Goal: Task Accomplishment & Management: Manage account settings

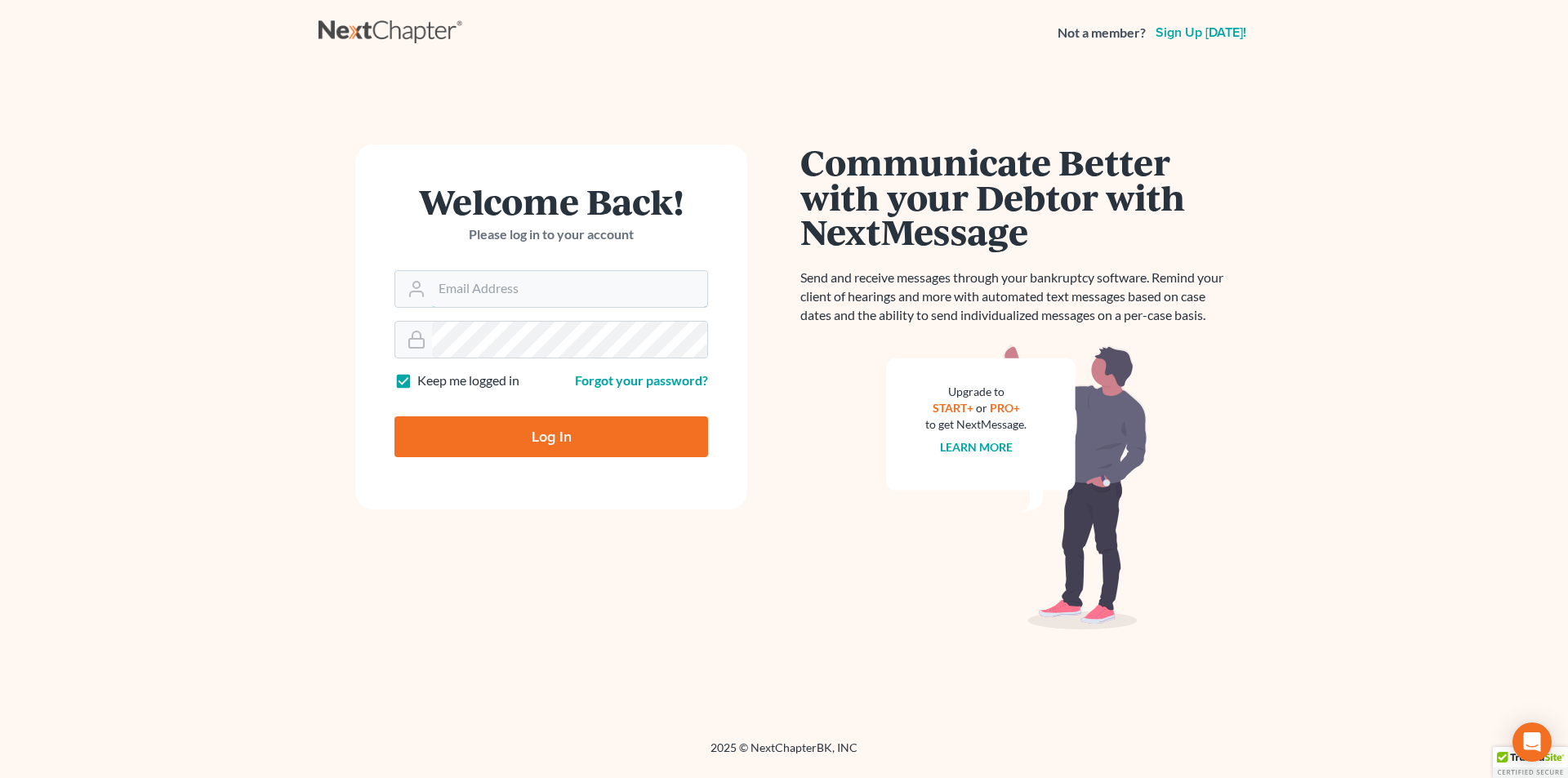
type input "[EMAIL_ADDRESS][DOMAIN_NAME]"
click at [572, 431] on input "Log In" at bounding box center [551, 437] width 313 height 41
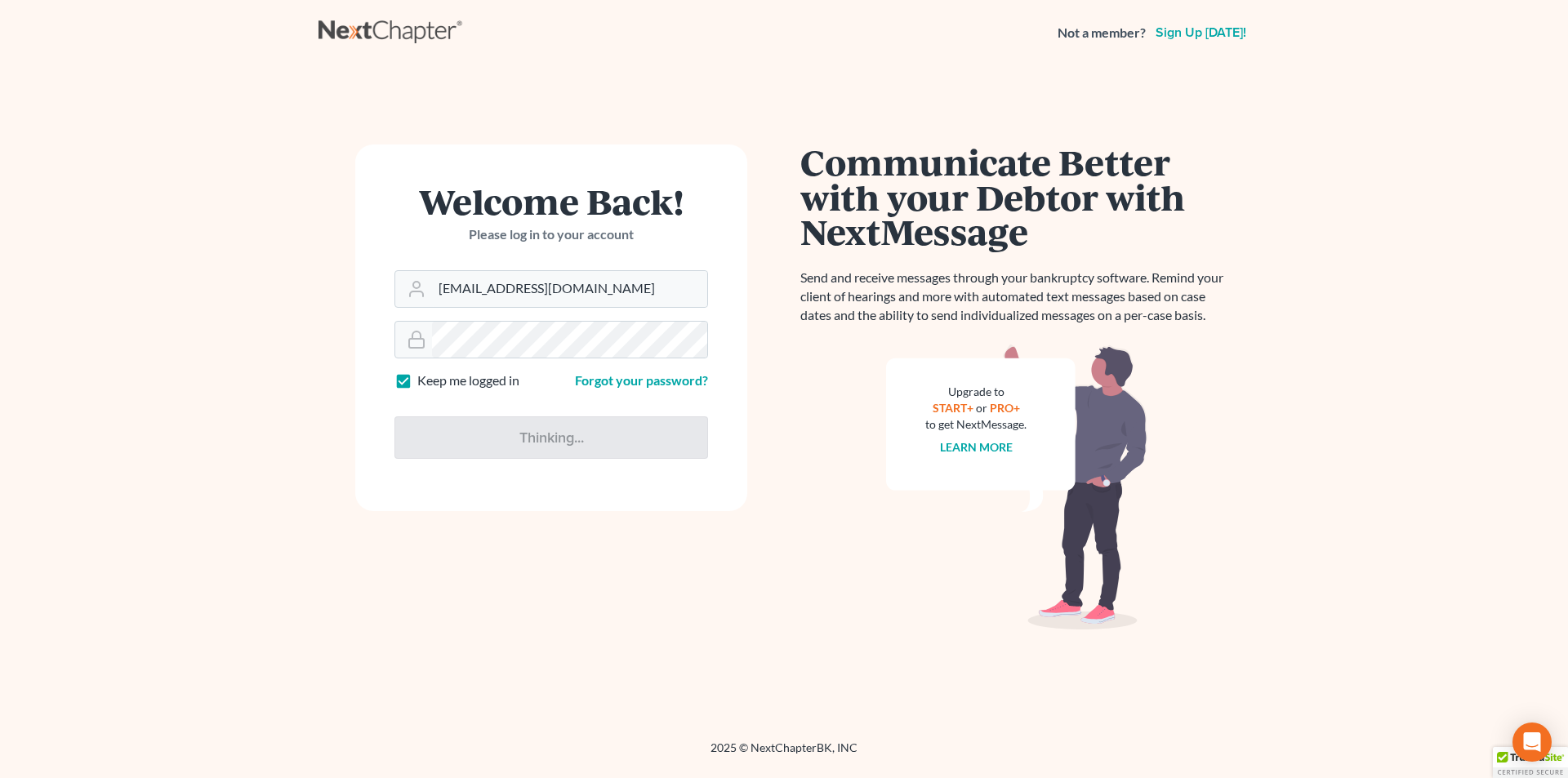
type input "Thinking..."
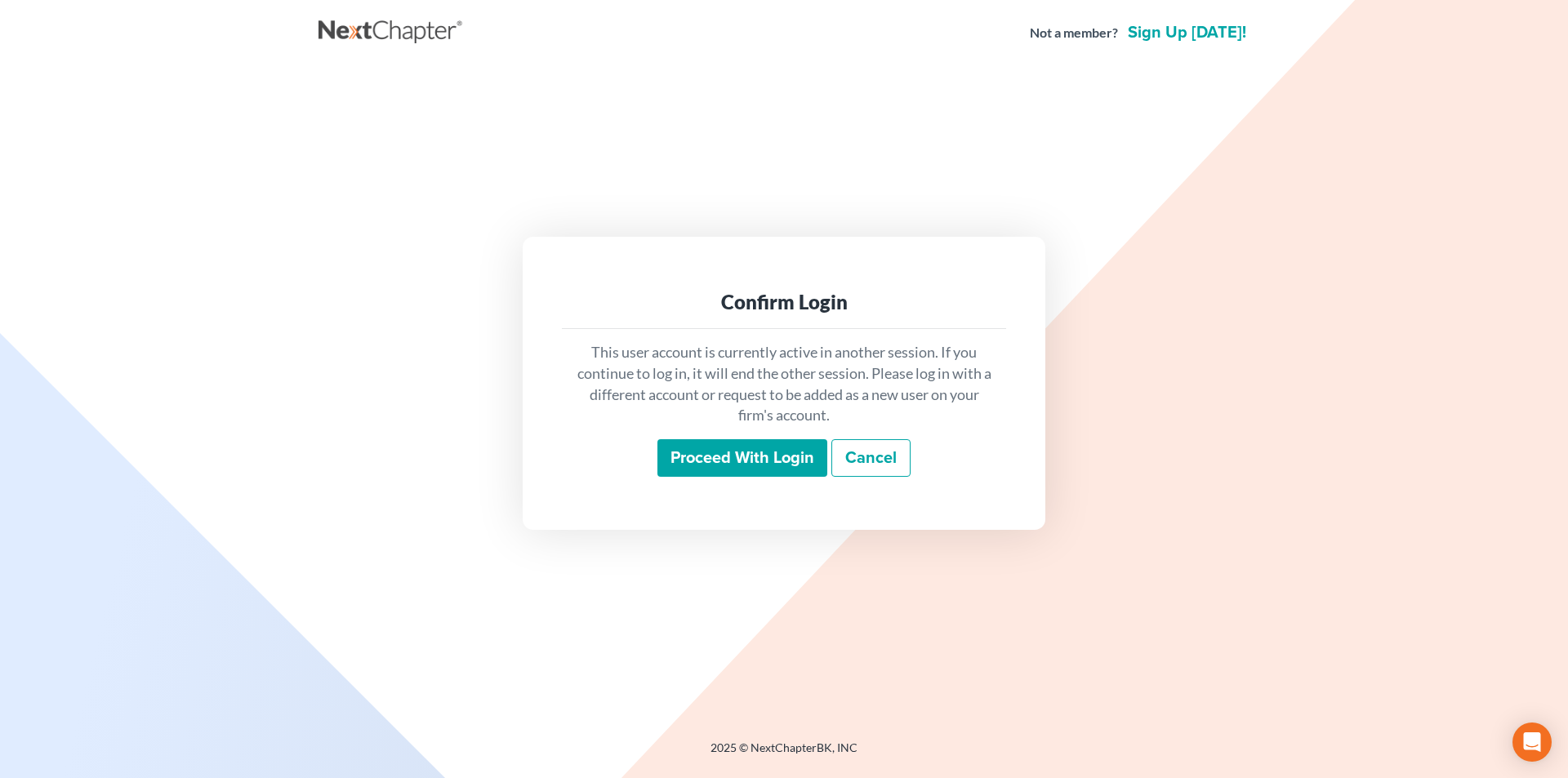
click at [671, 470] on input "Proceed with login" at bounding box center [742, 458] width 170 height 37
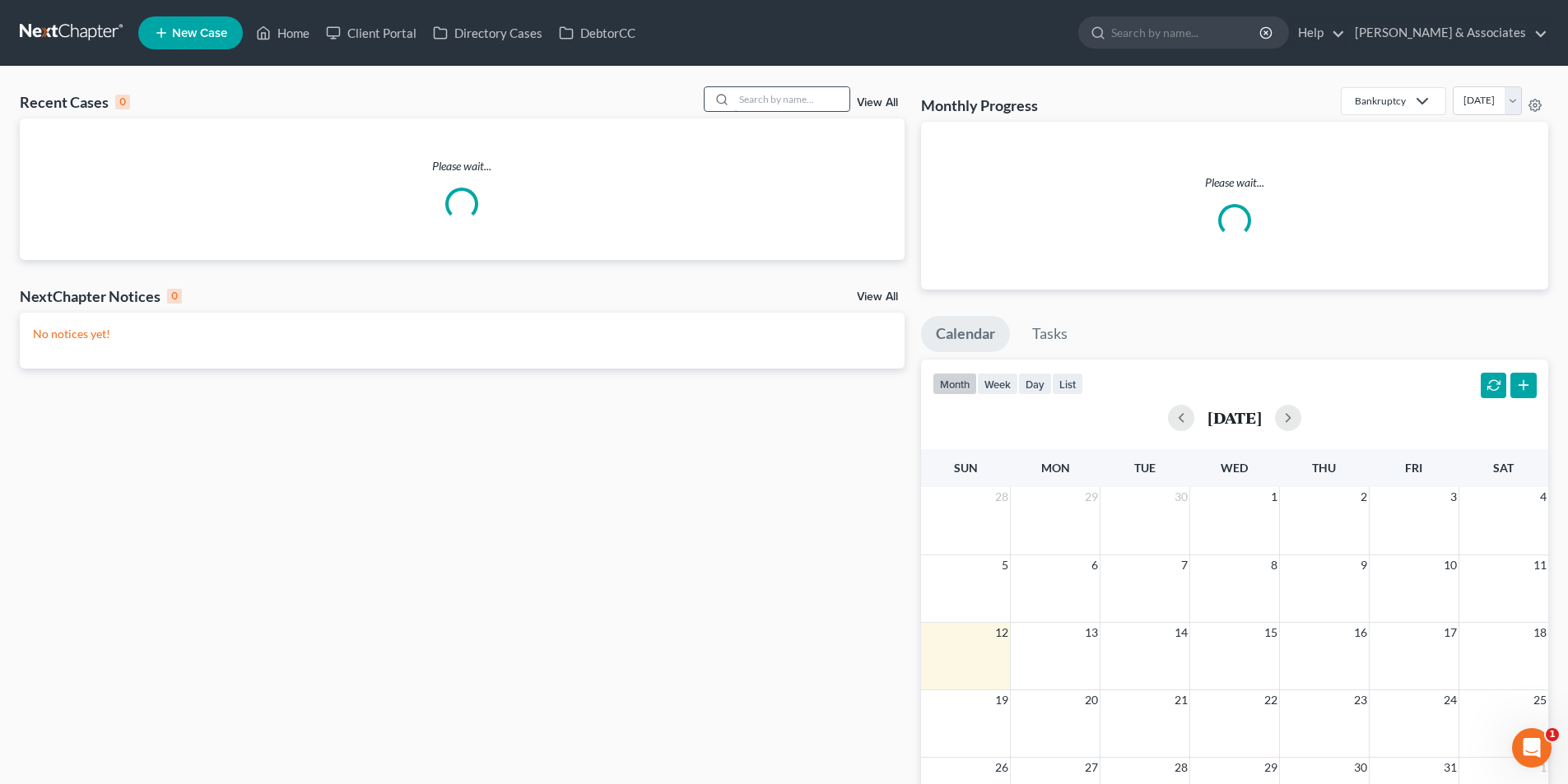
click at [793, 86] on div "Recent Cases 0 View All Please wait... NextChapter Notices 0 View All No notice…" at bounding box center [784, 503] width 1568 height 874
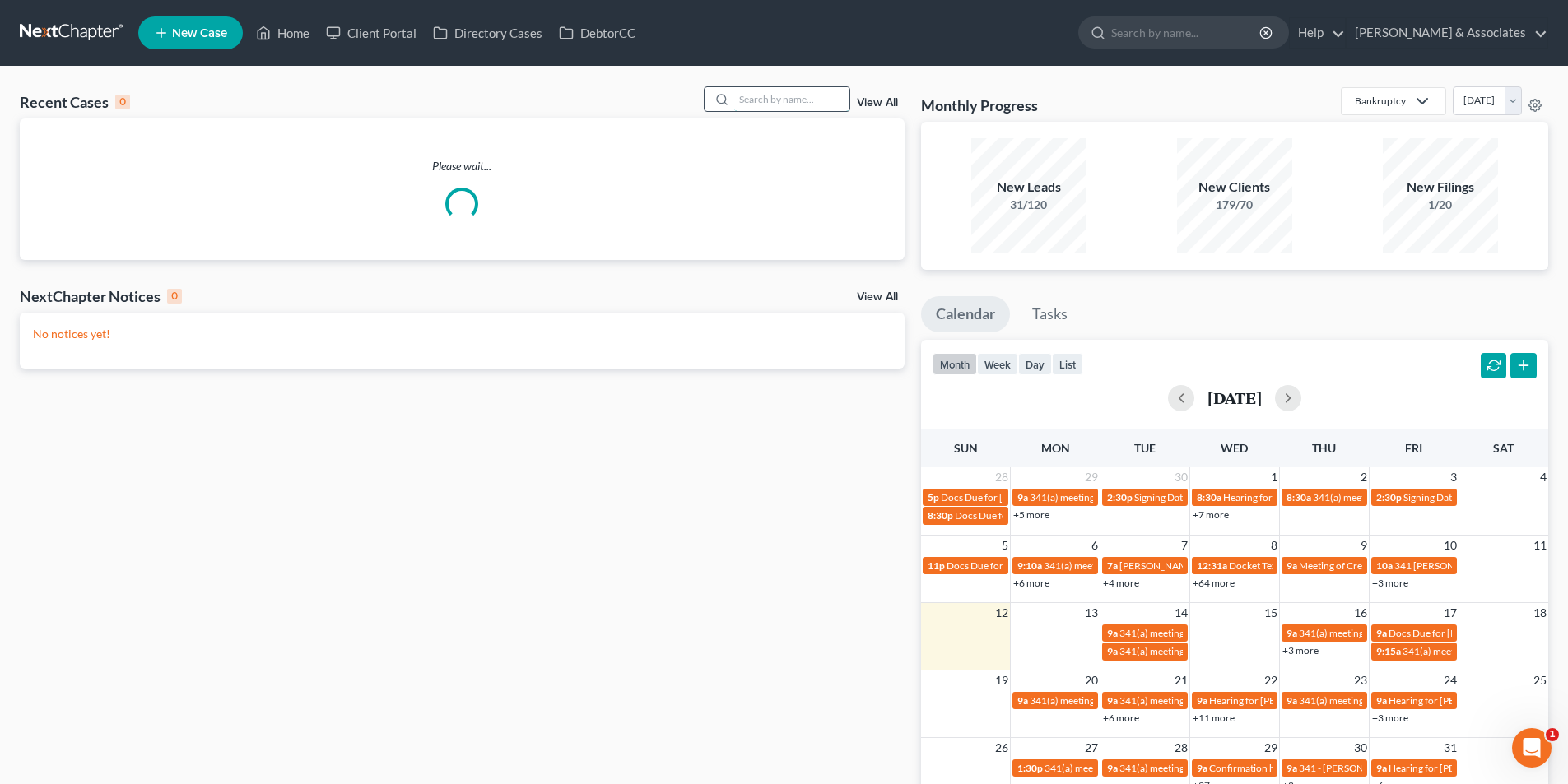
click at [806, 95] on input "search" at bounding box center [791, 98] width 115 height 24
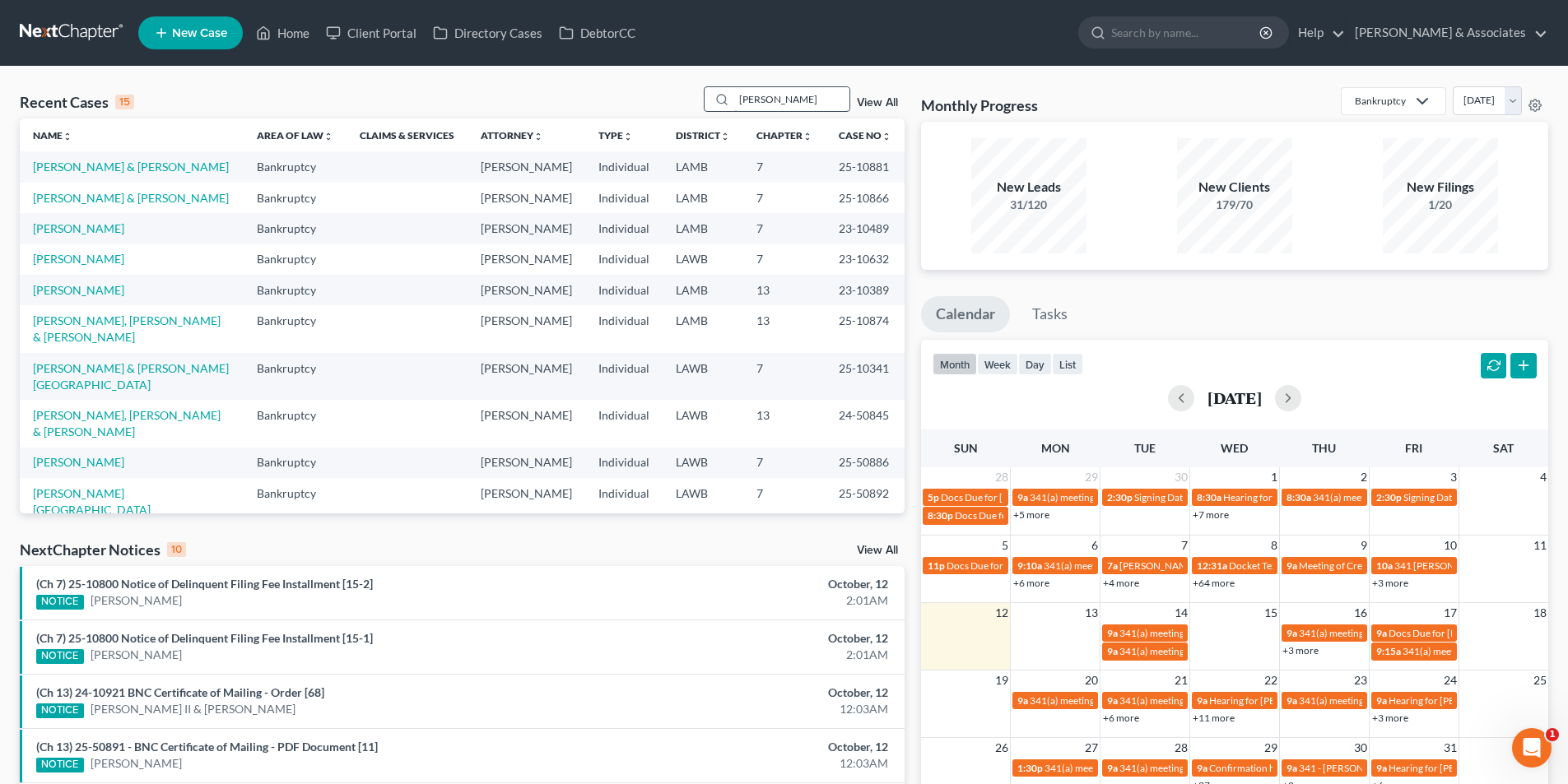
click at [778, 82] on div "Recent Cases 15 toliver View All Name unfold_more expand_more expand_less Area …" at bounding box center [784, 610] width 1568 height 1088
click at [784, 102] on input "toliver" at bounding box center [791, 98] width 115 height 24
type input "tolive"
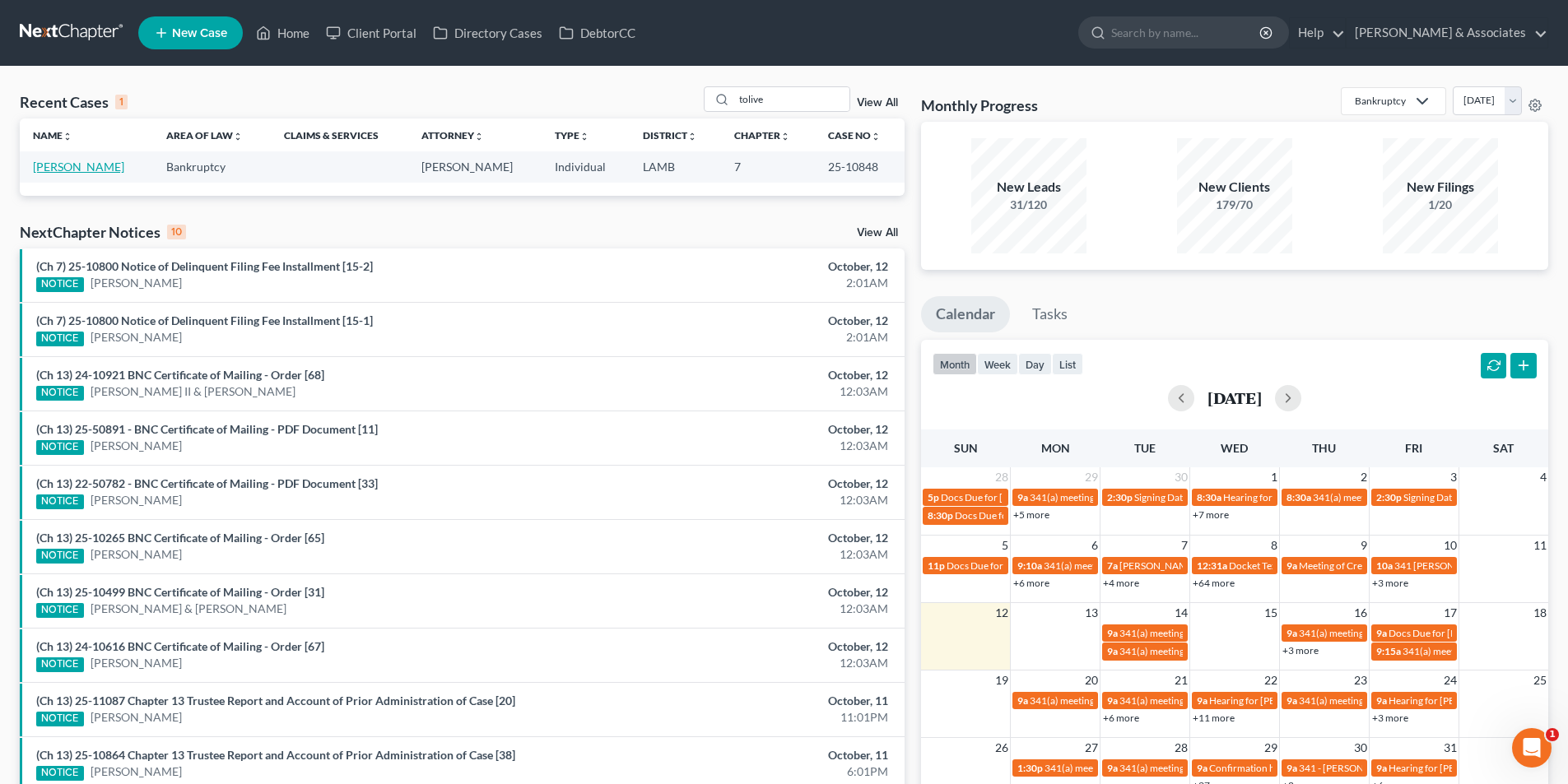
click at [46, 173] on link "Toliver, Lisa" at bounding box center [79, 167] width 91 height 14
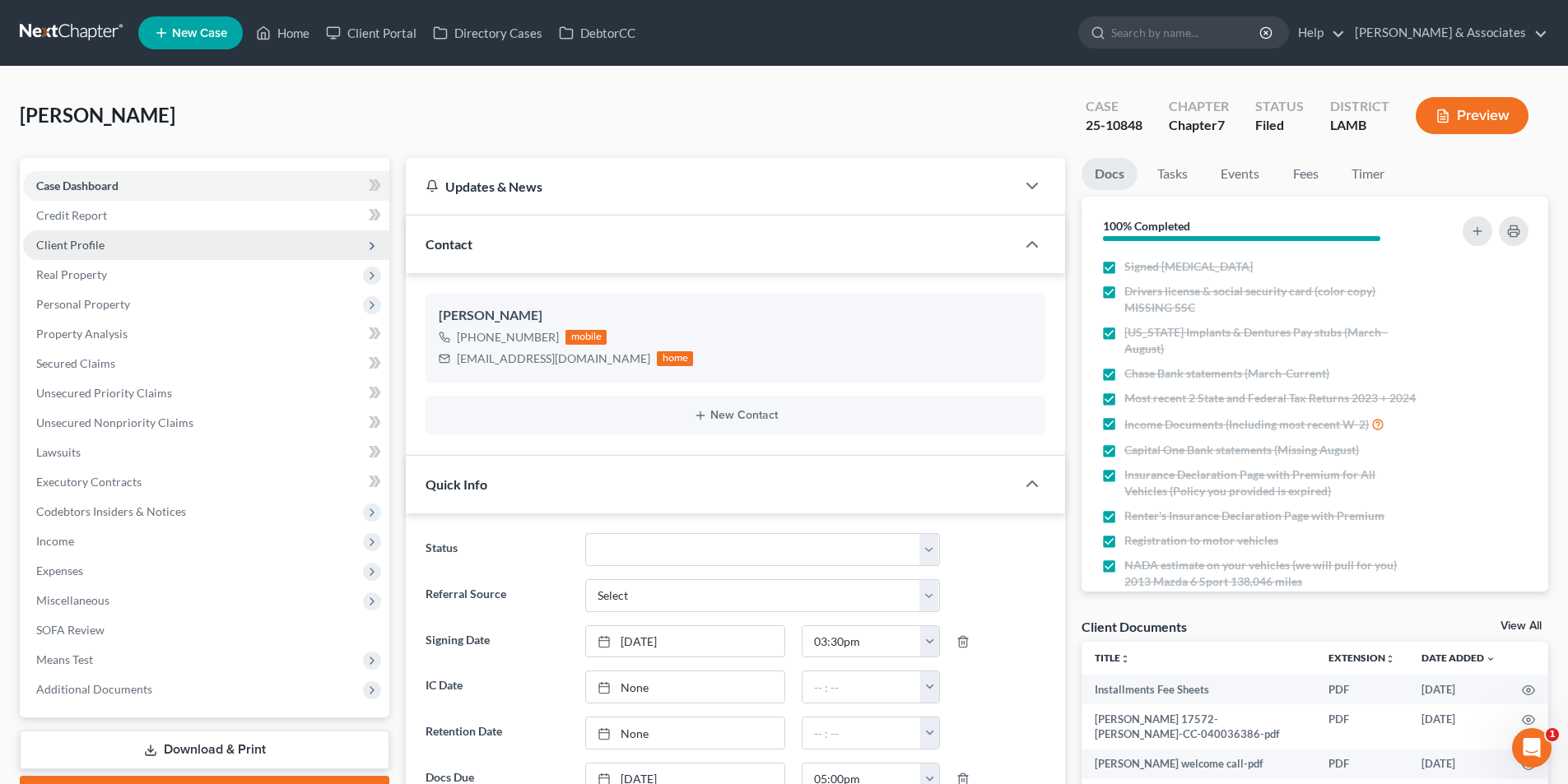
scroll to position [1113, 0]
click at [101, 254] on span "Client Profile" at bounding box center [206, 246] width 367 height 30
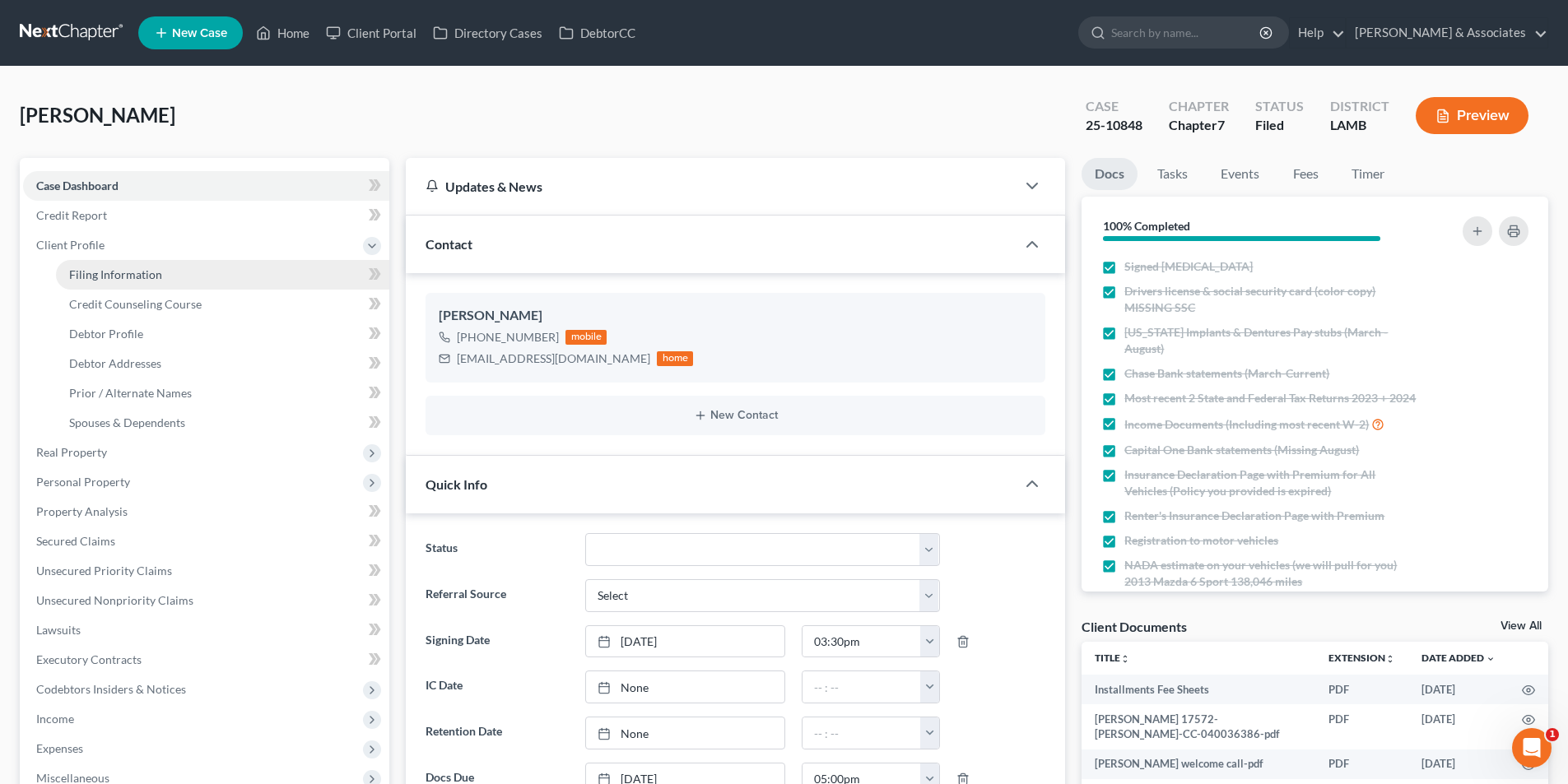
click at [109, 276] on span "Filing Information" at bounding box center [116, 274] width 93 height 14
select select "1"
select select "0"
select select "19"
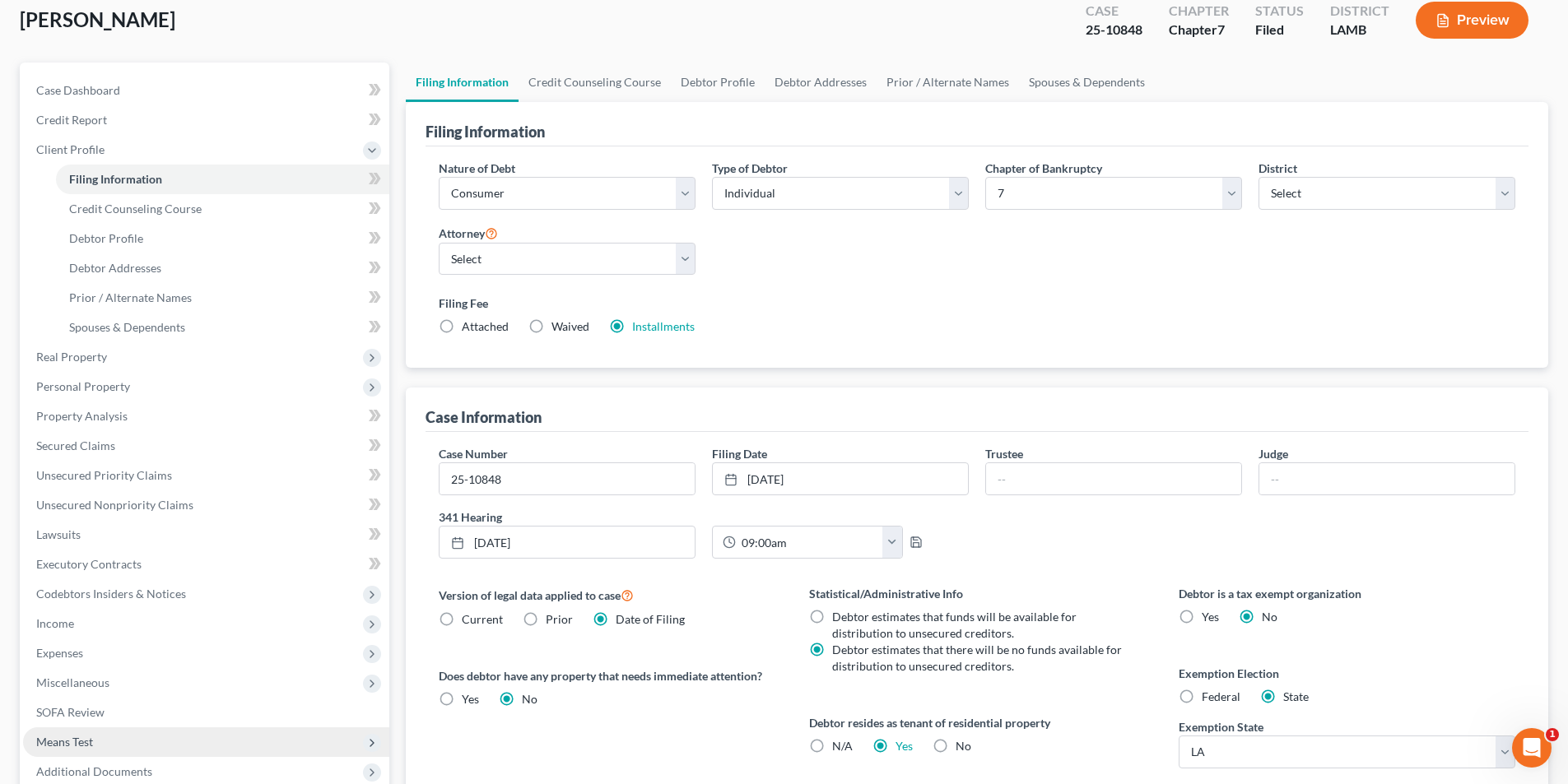
scroll to position [247, 0]
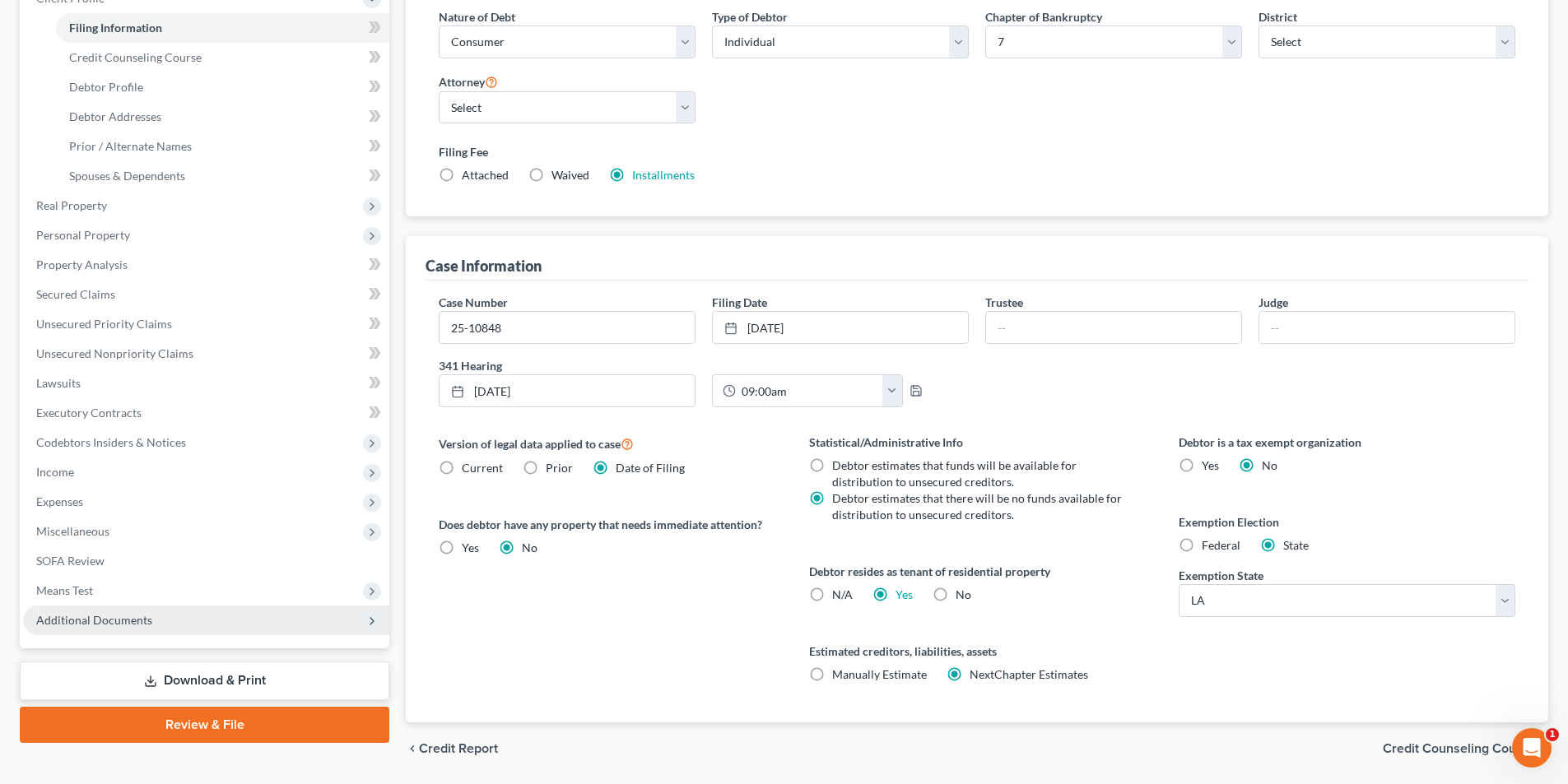
drag, startPoint x: 124, startPoint y: 612, endPoint x: 134, endPoint y: 612, distance: 10.0
click at [124, 613] on span "Additional Documents" at bounding box center [94, 620] width 116 height 14
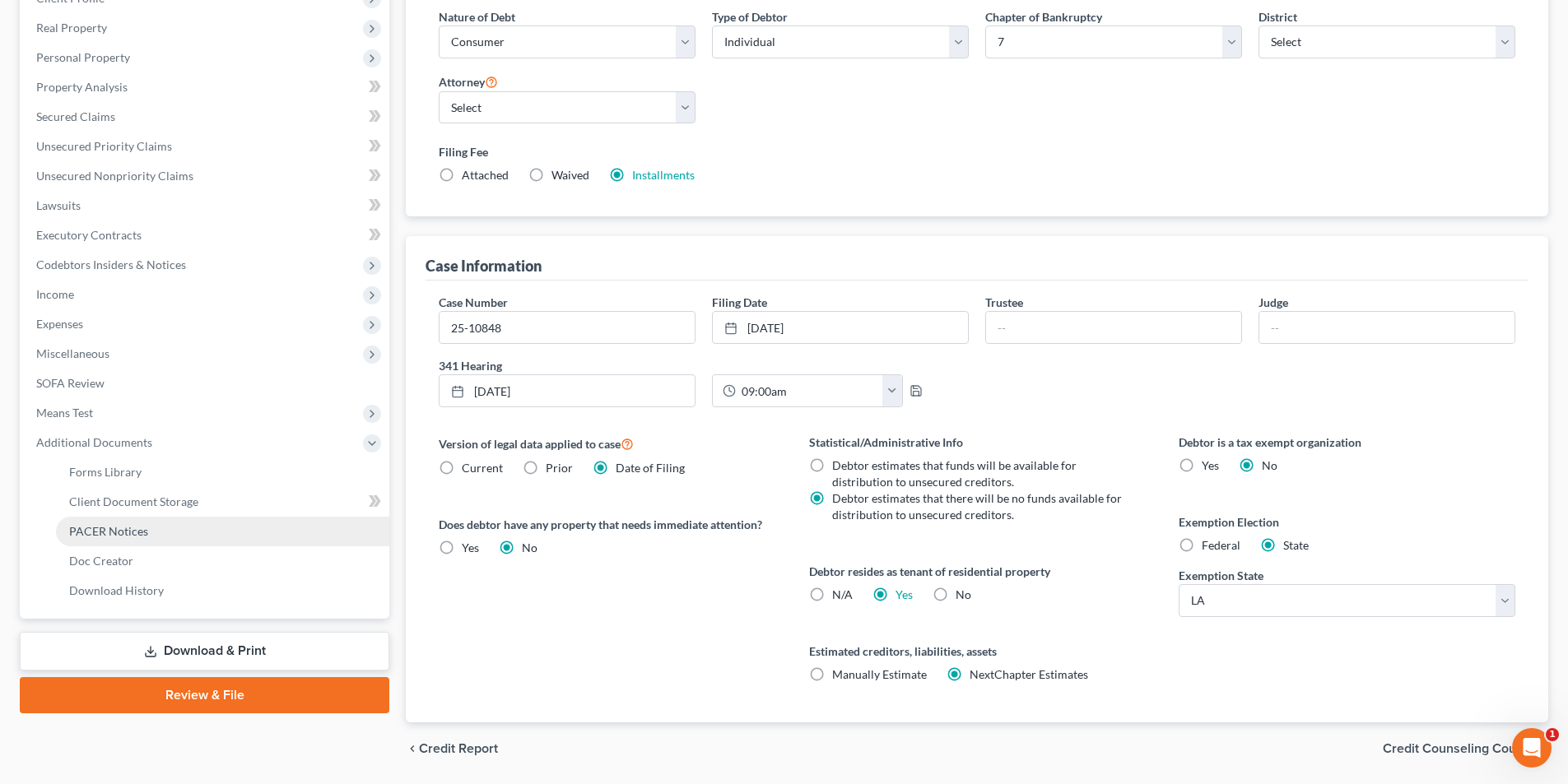
click at [159, 517] on link "PACER Notices" at bounding box center [223, 531] width 333 height 30
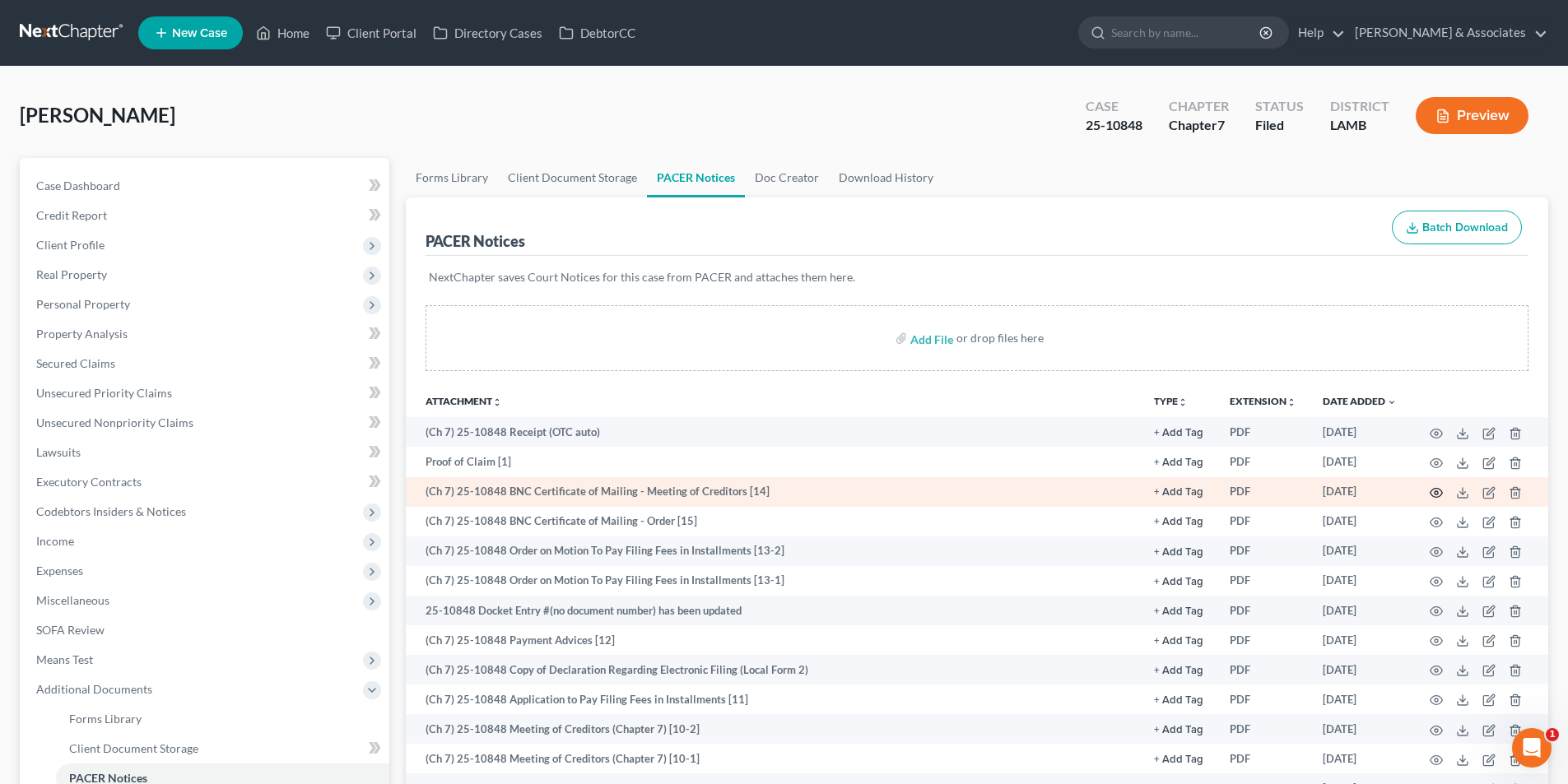
click at [1429, 493] on icon "button" at bounding box center [1436, 493] width 13 height 13
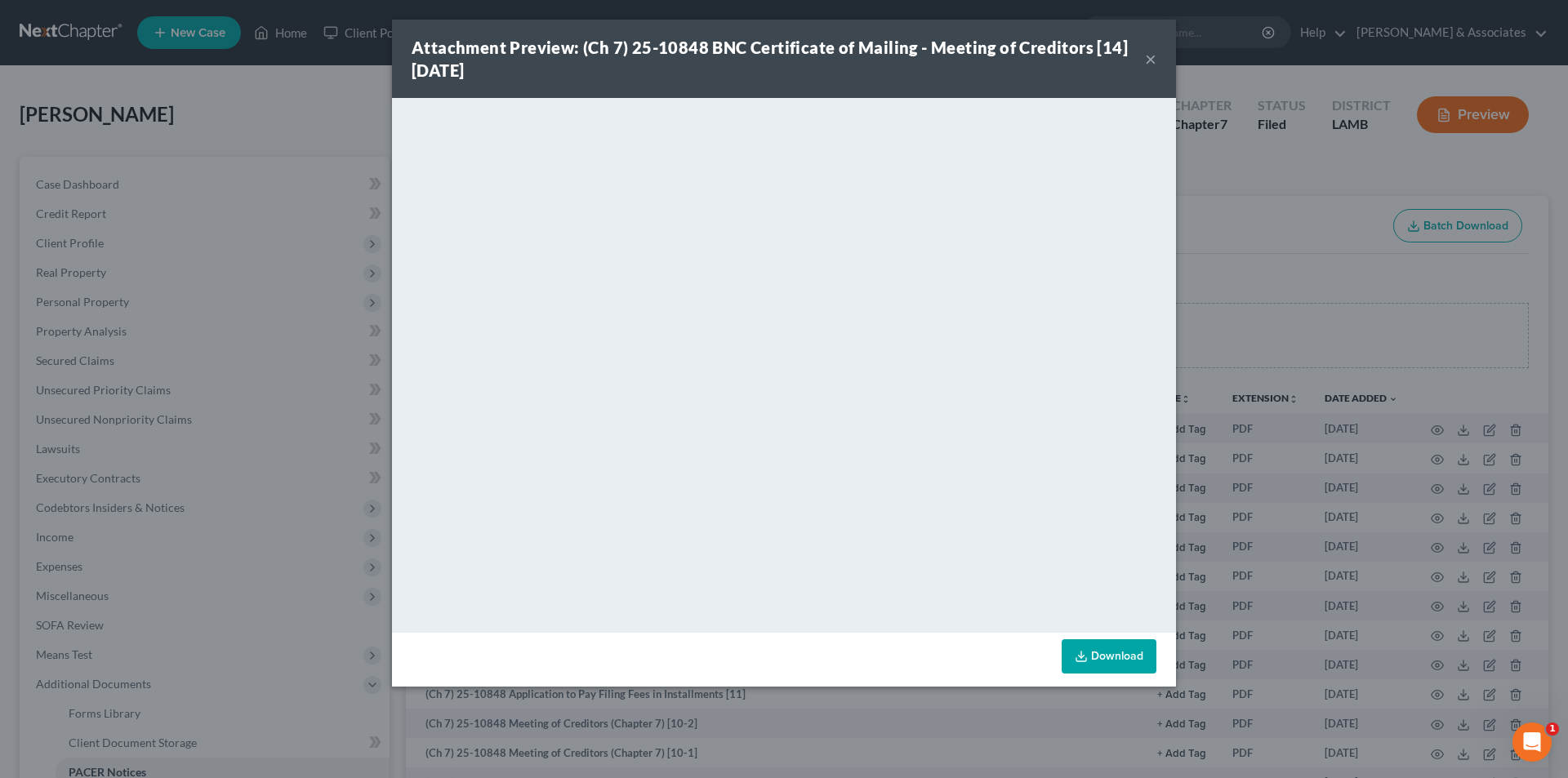
click at [1163, 56] on div "Attachment Preview: (Ch 7) 25-10848 BNC Certificate of Mailing - Meeting of Cre…" at bounding box center [784, 59] width 784 height 78
click at [1151, 57] on button "×" at bounding box center [1150, 58] width 11 height 20
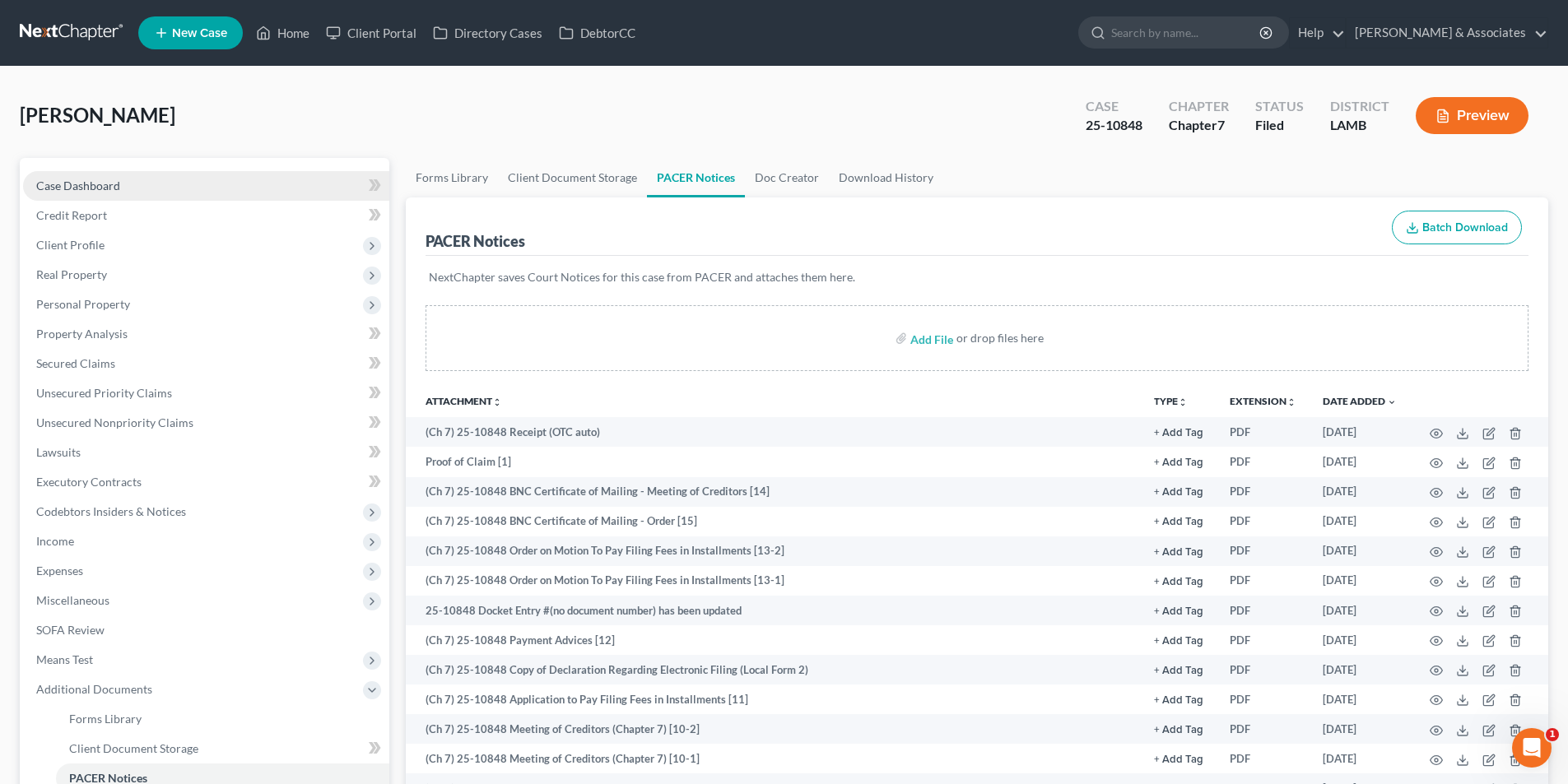
click at [82, 181] on span "Case Dashboard" at bounding box center [78, 186] width 84 height 14
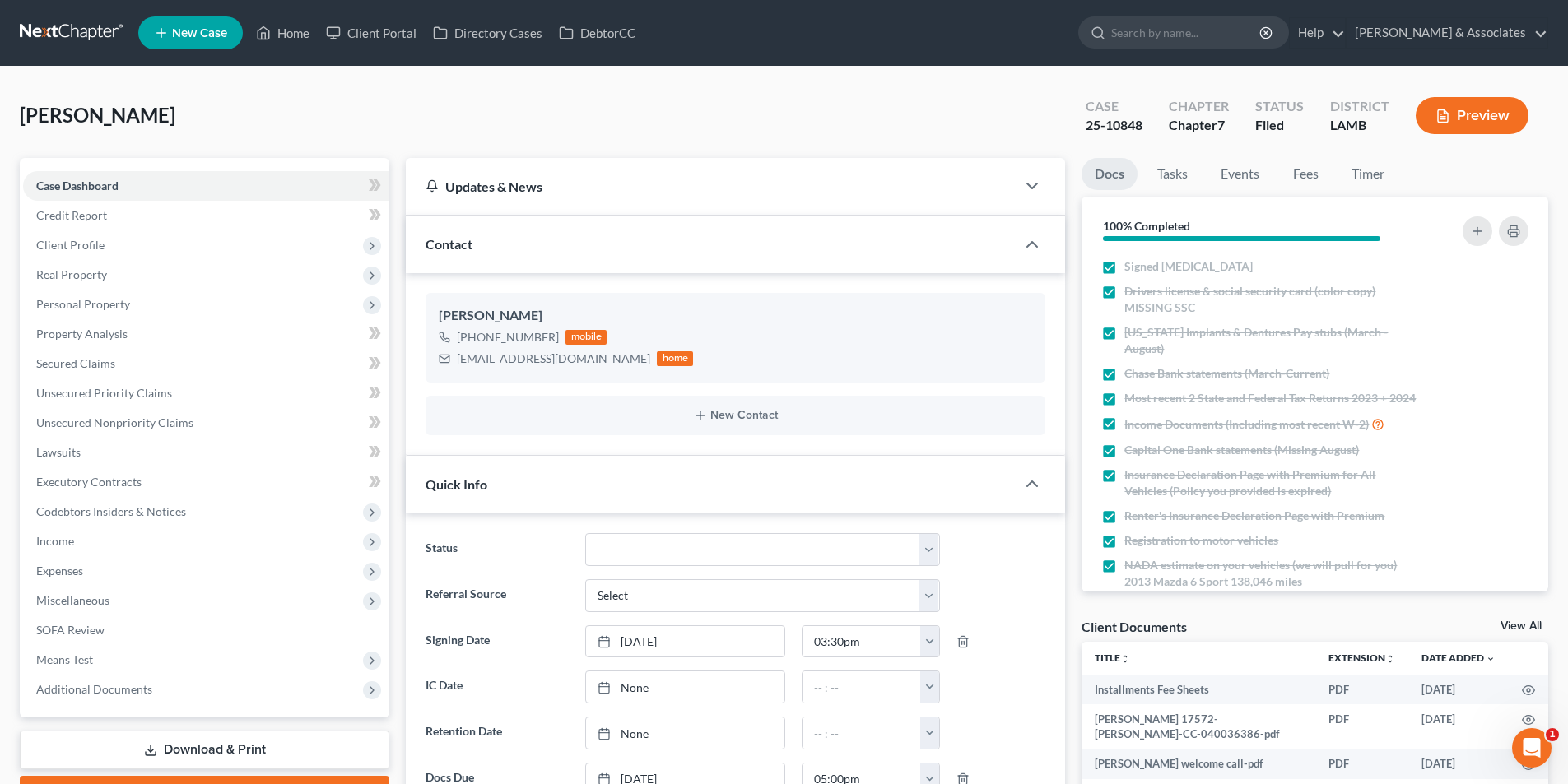
scroll to position [1113, 0]
drag, startPoint x: 556, startPoint y: 360, endPoint x: 441, endPoint y: 378, distance: 116.4
click at [441, 378] on div "Lisa Toliver +1 (225) 802-9803 mobile toliverlisa@aol.com home" at bounding box center [735, 337] width 620 height 89
copy div "toliverlisa@aol.com"
click at [176, 702] on span "Additional Documents" at bounding box center [206, 690] width 367 height 30
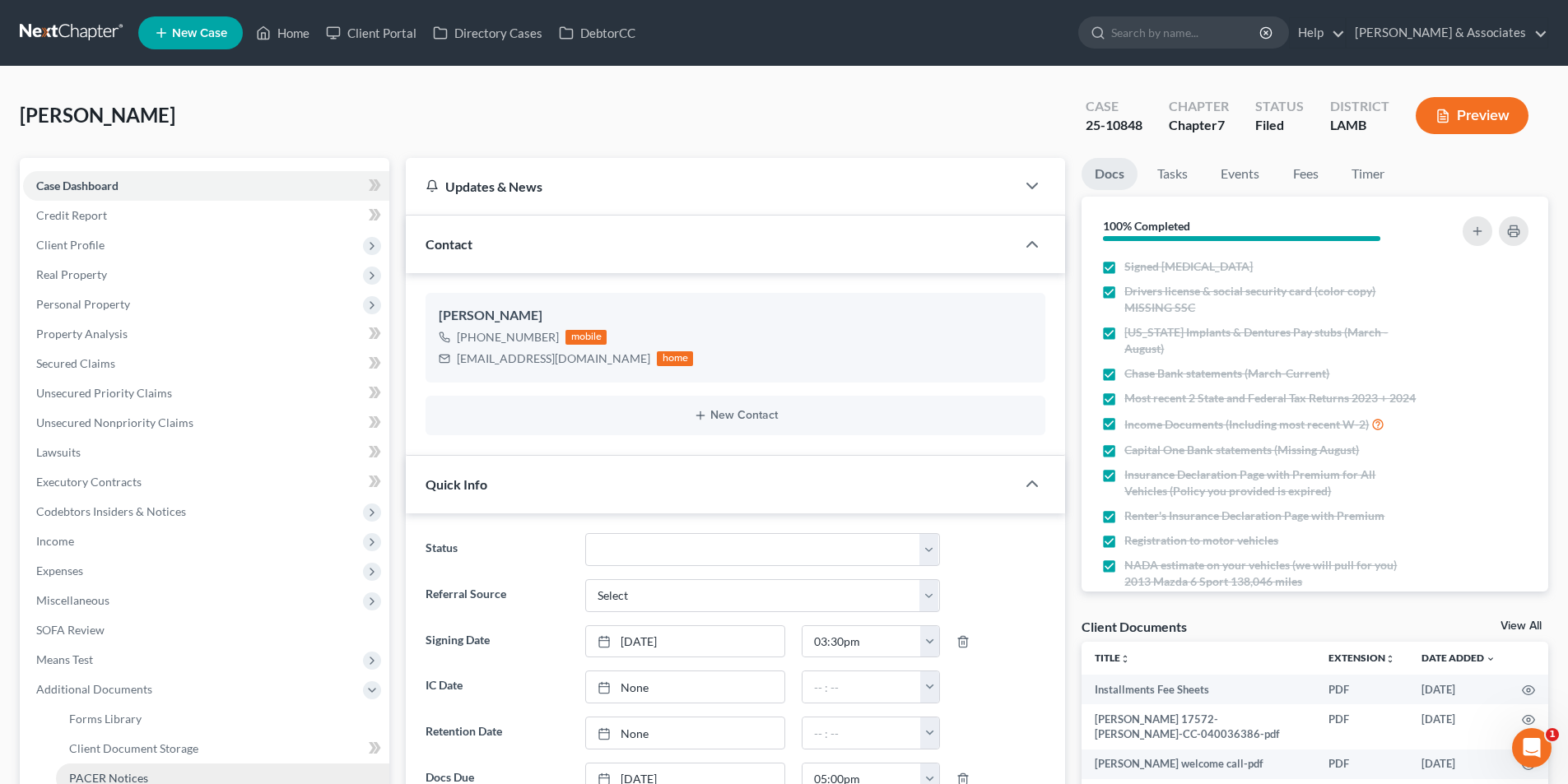
click at [121, 775] on span "PACER Notices" at bounding box center [109, 778] width 79 height 14
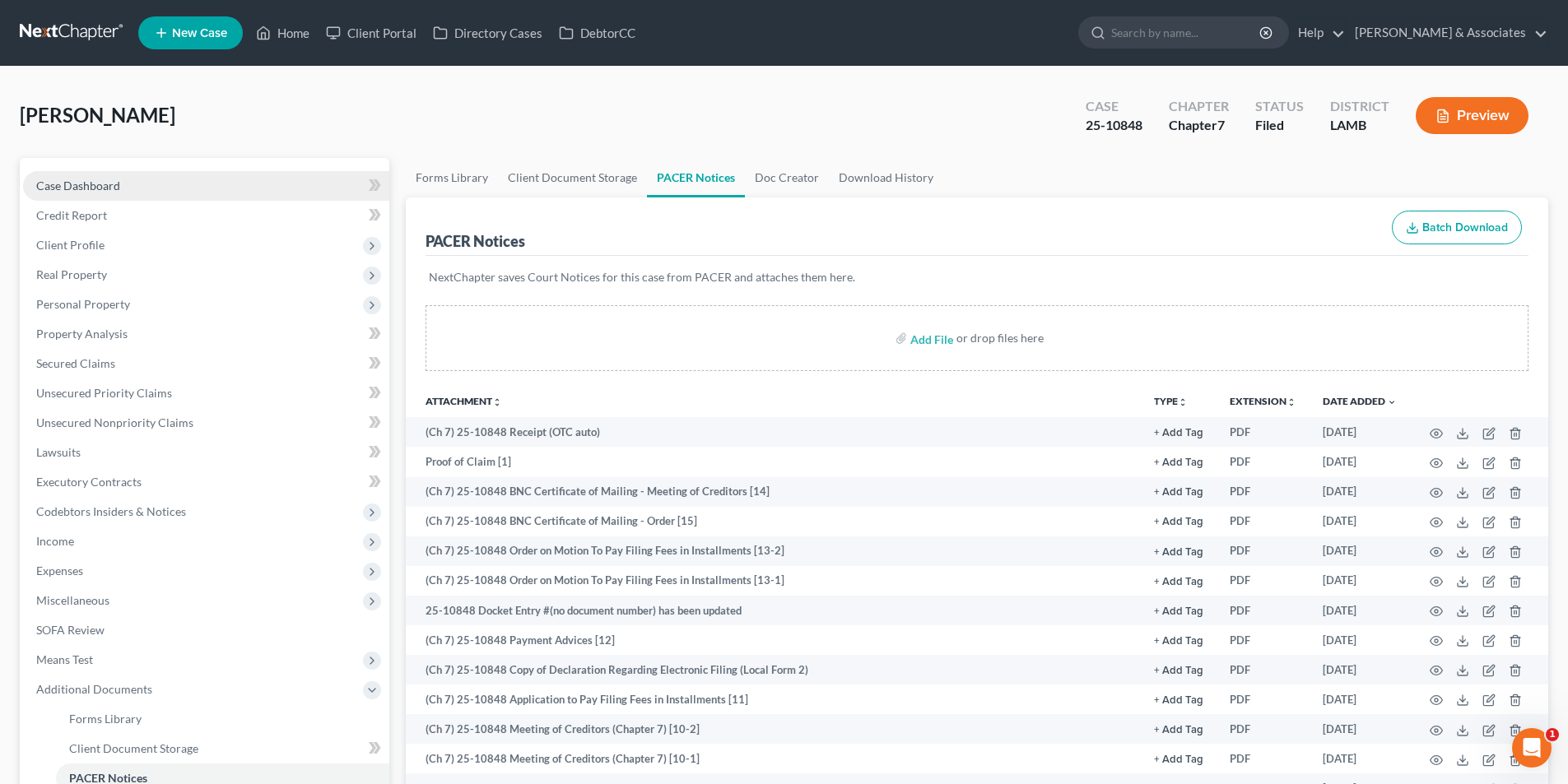
click at [90, 187] on span "Case Dashboard" at bounding box center [78, 186] width 84 height 14
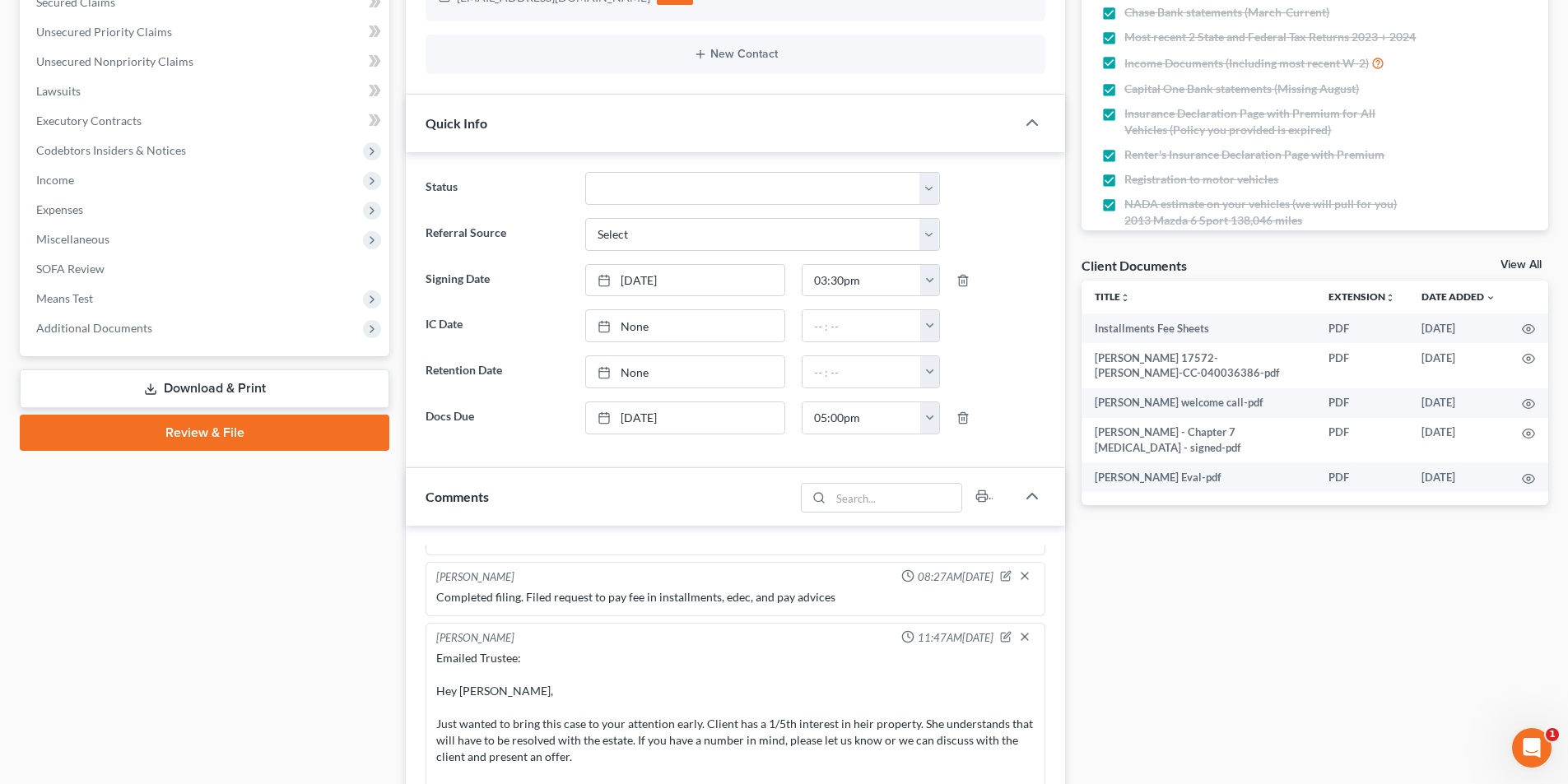
scroll to position [576, 0]
